Goal: Transaction & Acquisition: Download file/media

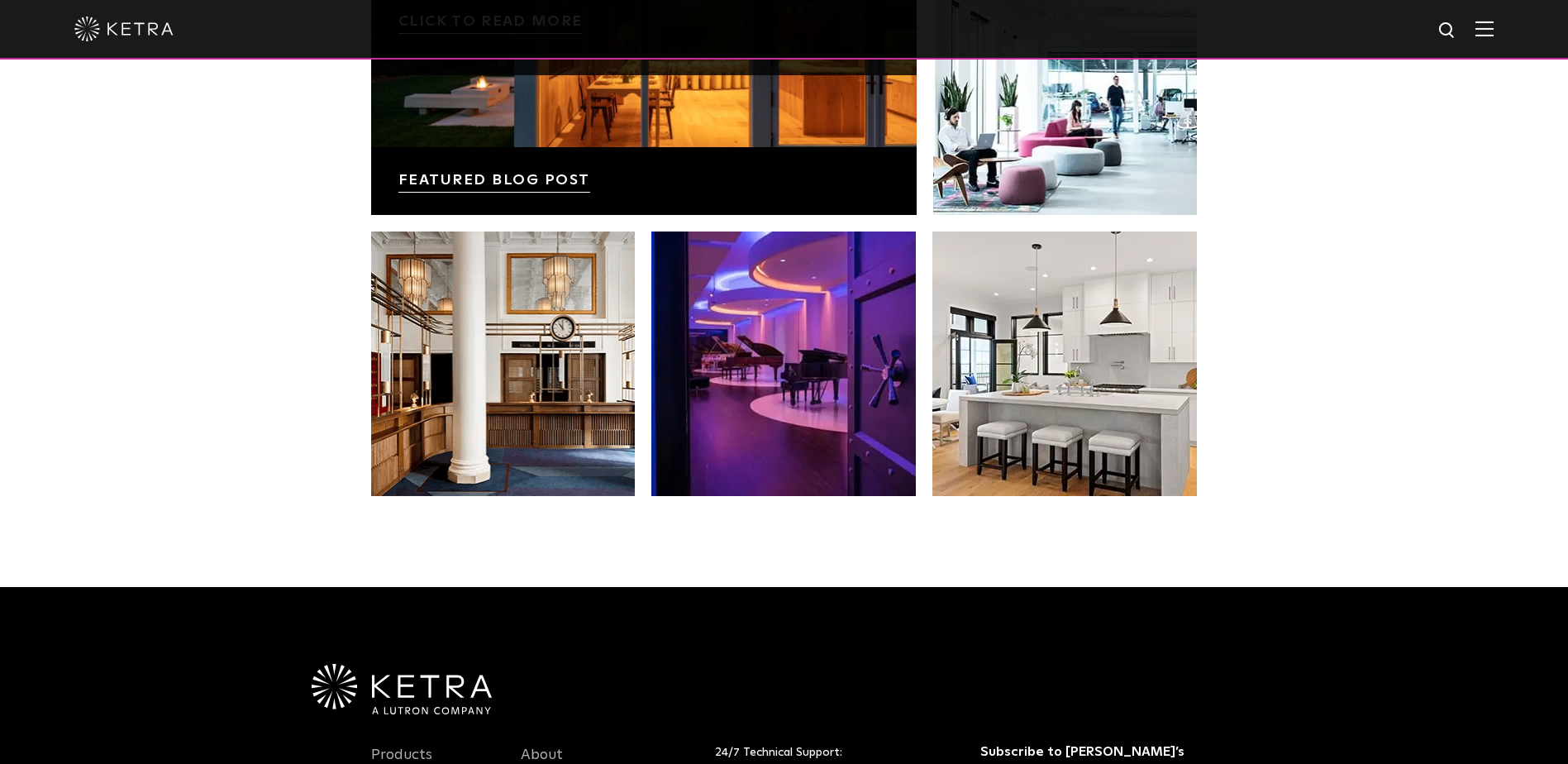
scroll to position [3223, 0]
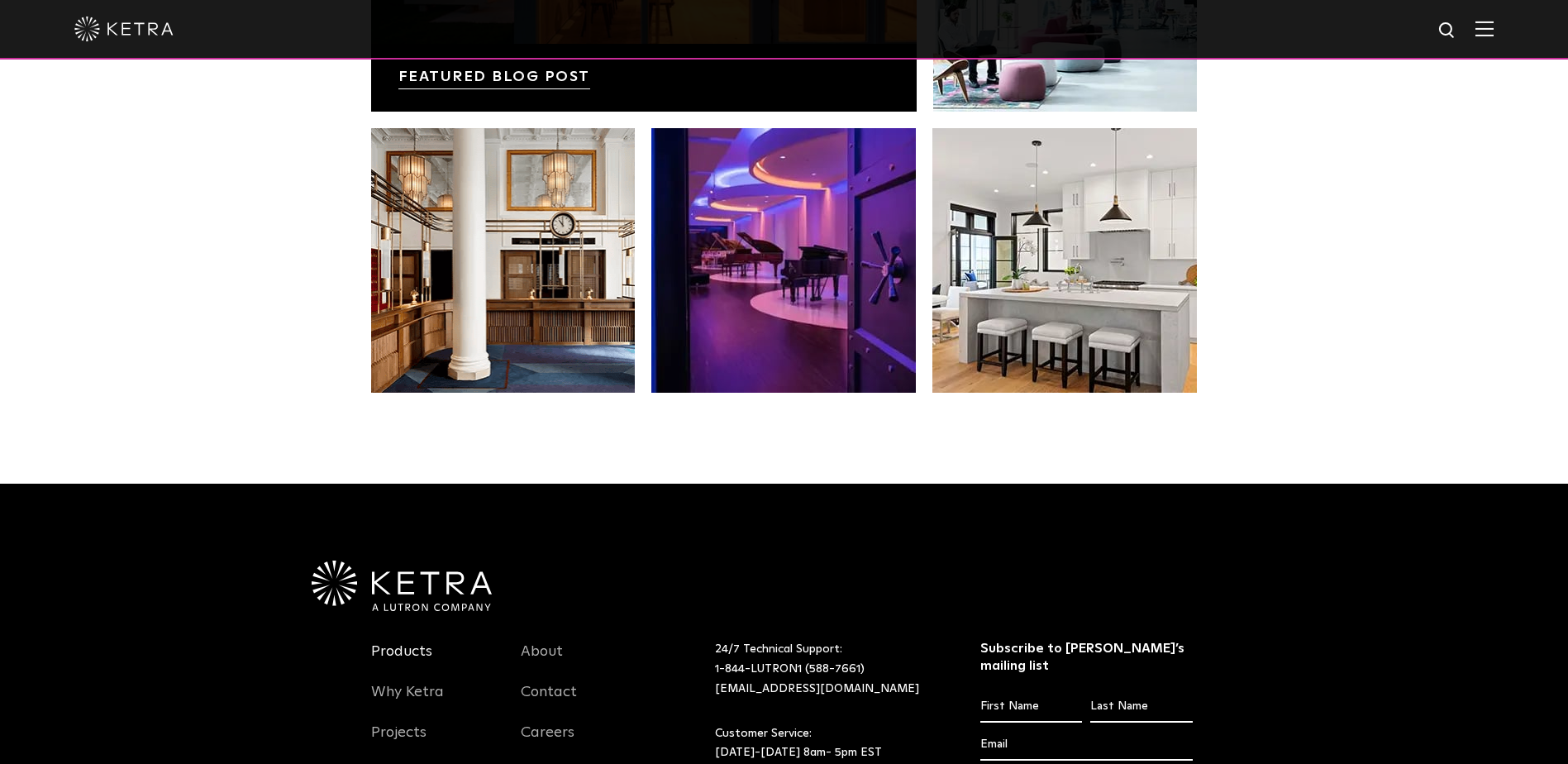
click at [398, 651] on link "Products" at bounding box center [401, 661] width 61 height 38
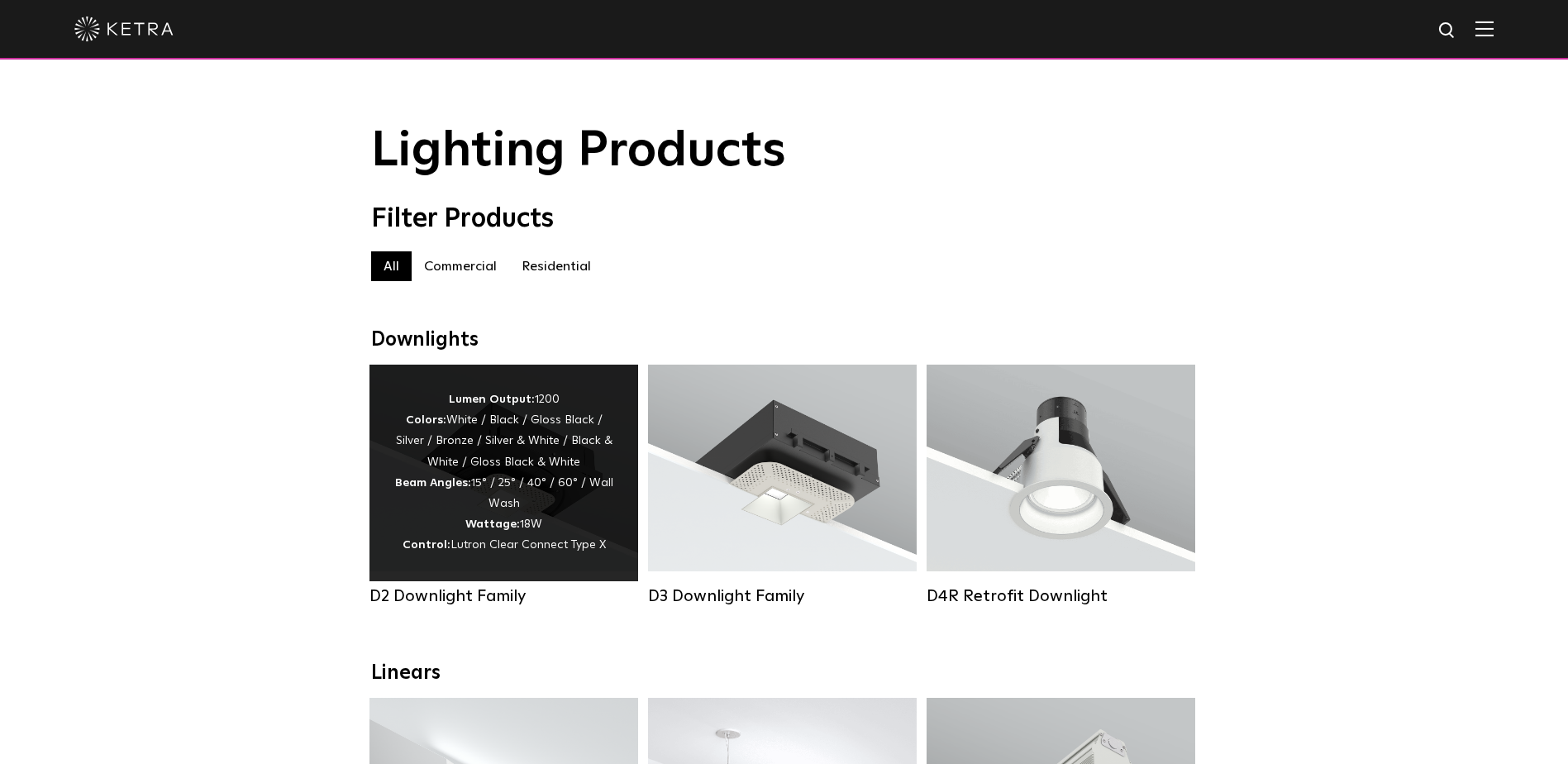
click at [488, 496] on div "Lumen Output: 1200 Colors: White / Black / Gloss Black / Silver / Bronze / Silv…" at bounding box center [504, 472] width 219 height 167
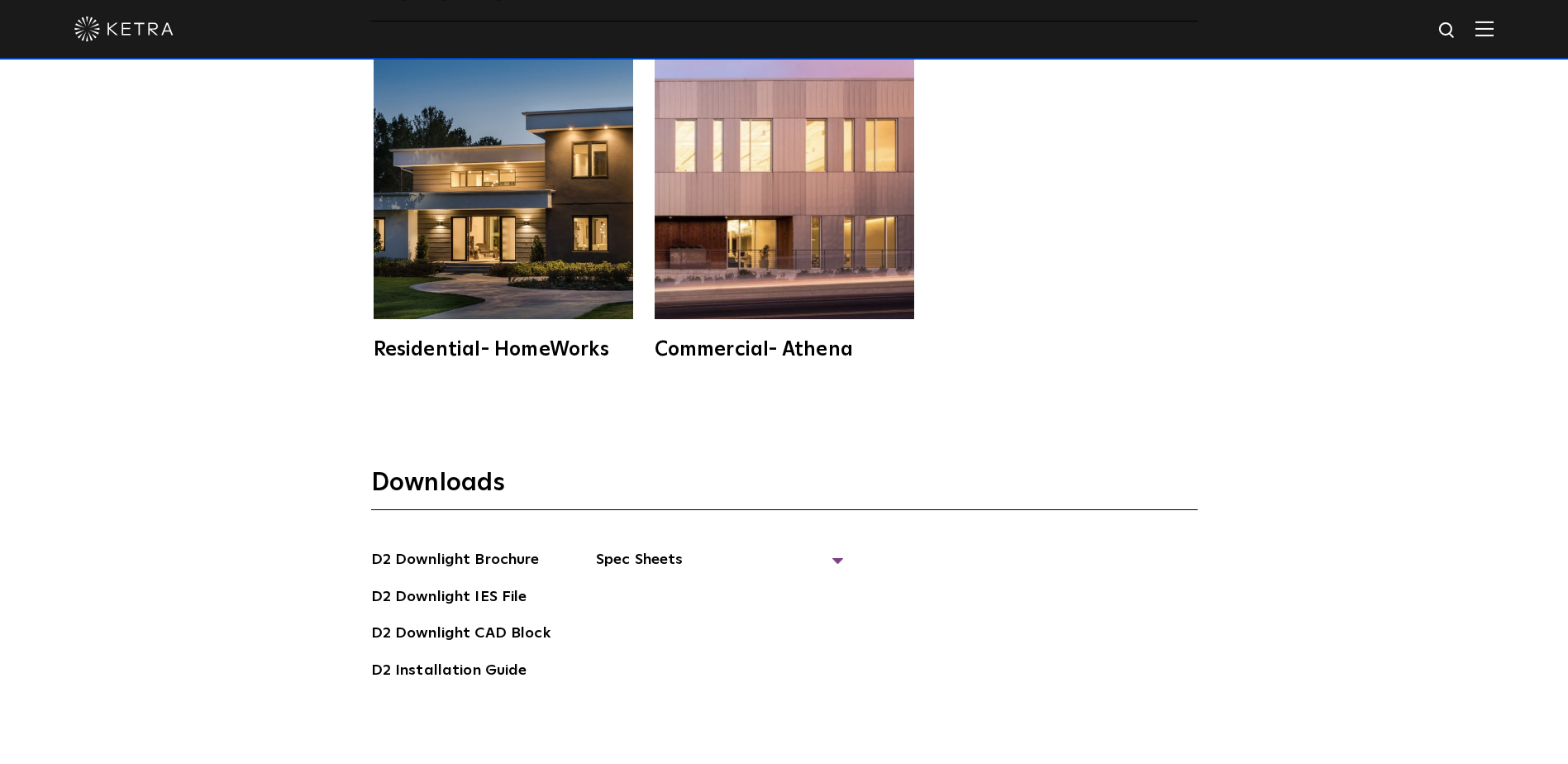
scroll to position [4545, 0]
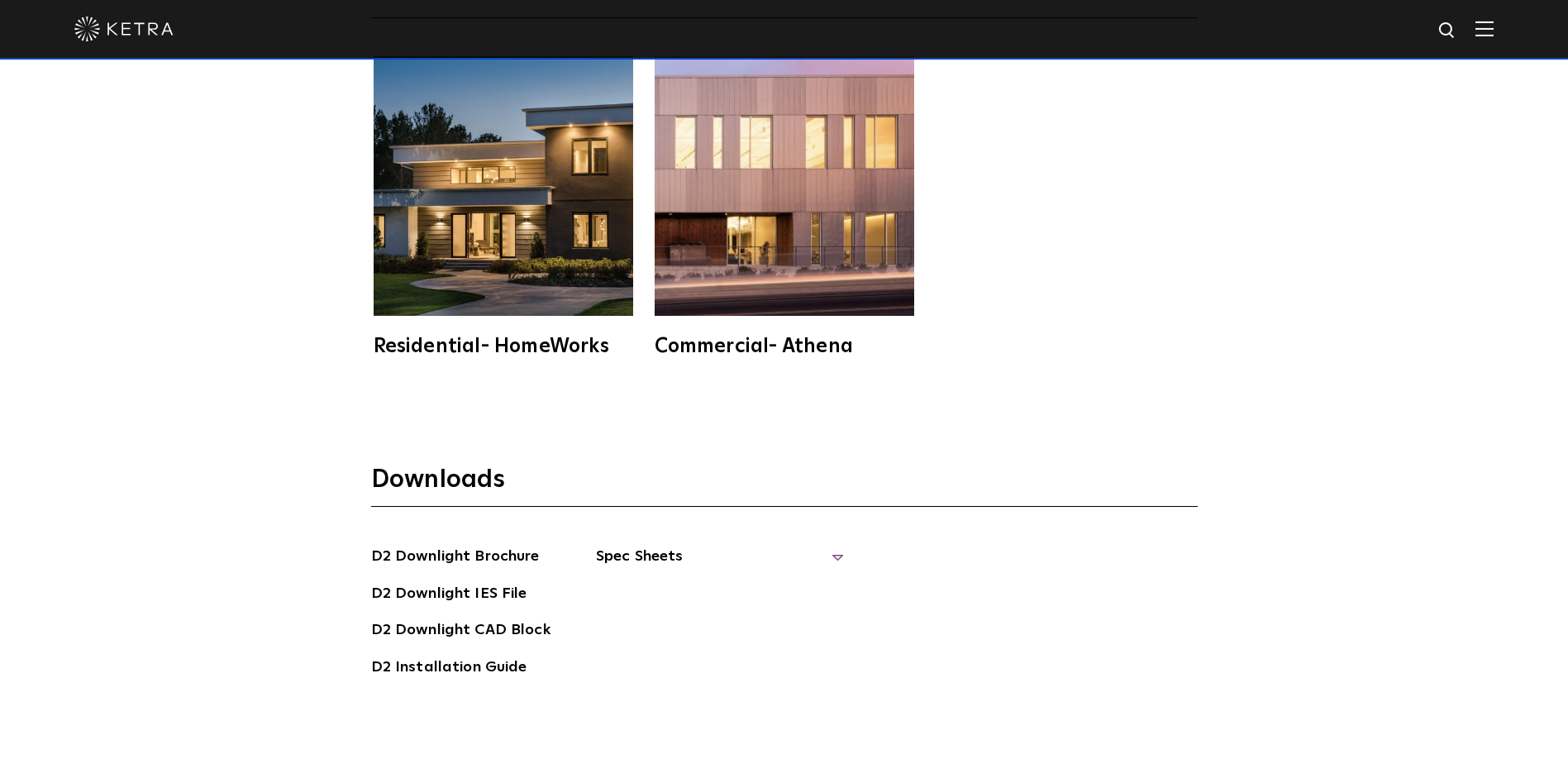
click at [827, 545] on span "Spec Sheets" at bounding box center [720, 563] width 248 height 36
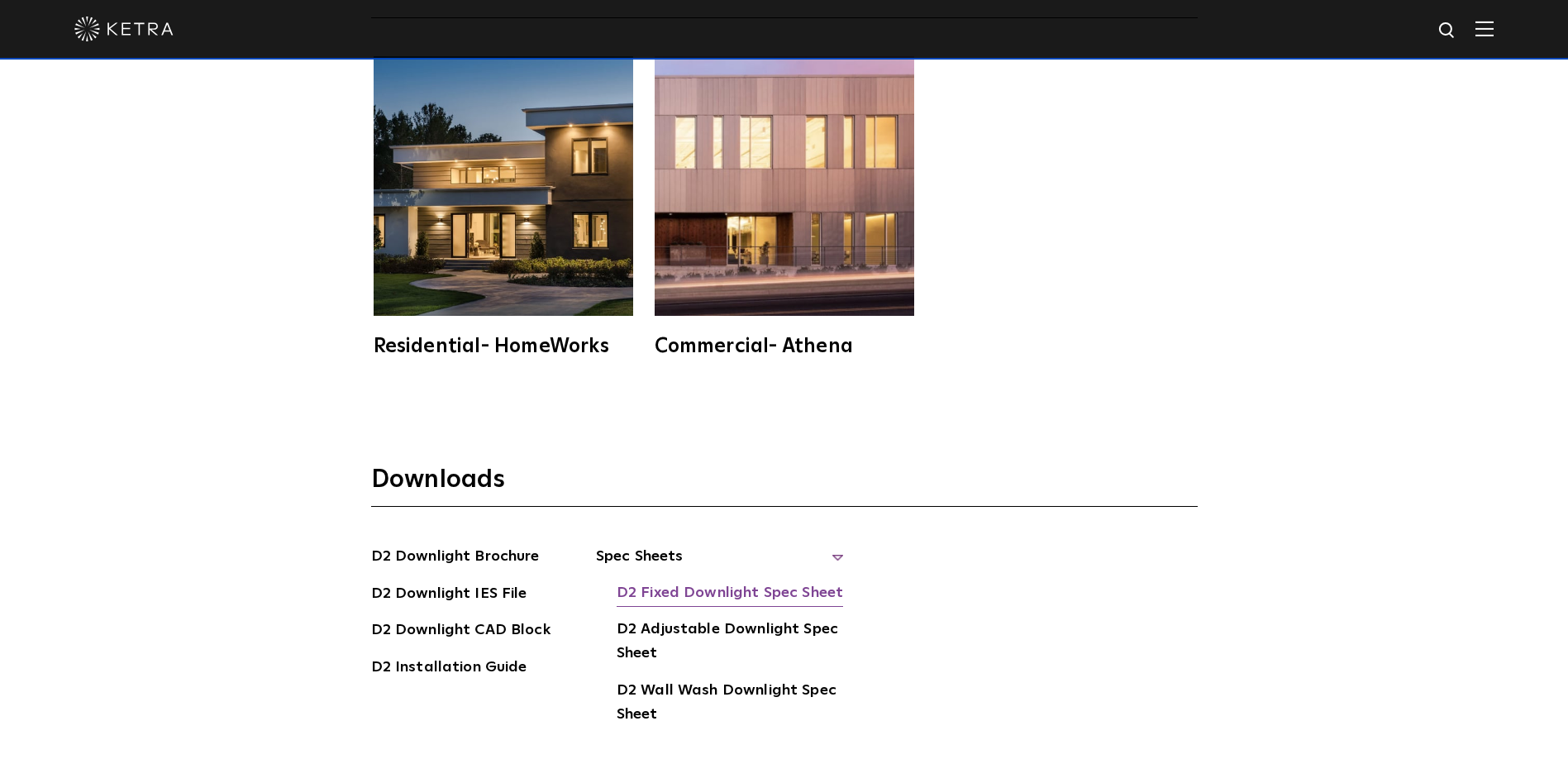
click at [787, 581] on link "D2 Fixed Downlight Spec Sheet" at bounding box center [730, 594] width 226 height 27
click at [731, 618] on link "D2 Adjustable Downlight Spec Sheet" at bounding box center [730, 642] width 227 height 51
